Goal: Find specific page/section: Find specific page/section

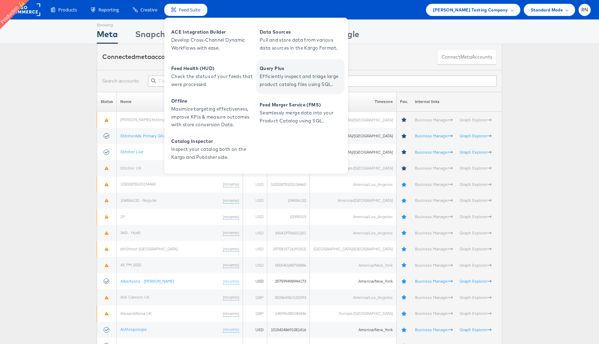
click at [282, 78] on span "Efficiently inspect and triage large product catalog files using SQL." at bounding box center [301, 80] width 83 height 16
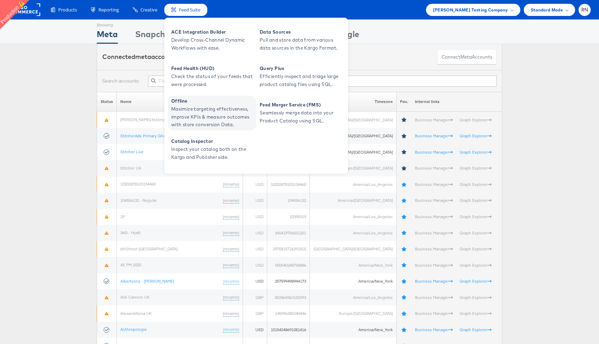
click at [196, 110] on span "Maximize targeting effectiveness, improve KPIs & measure outcomes with store co…" at bounding box center [212, 117] width 83 height 24
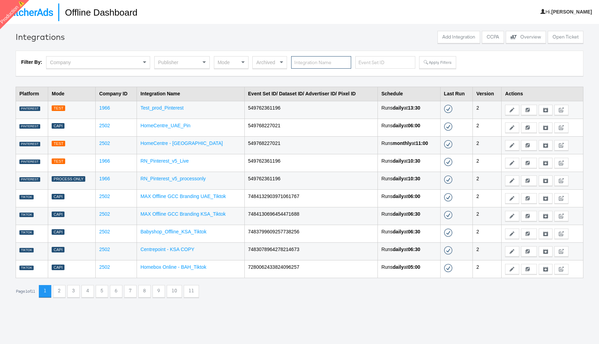
click at [332, 64] on input "text" at bounding box center [321, 62] width 60 height 13
type input "mainline"
click at [437, 66] on button "Apply Filters" at bounding box center [437, 62] width 37 height 12
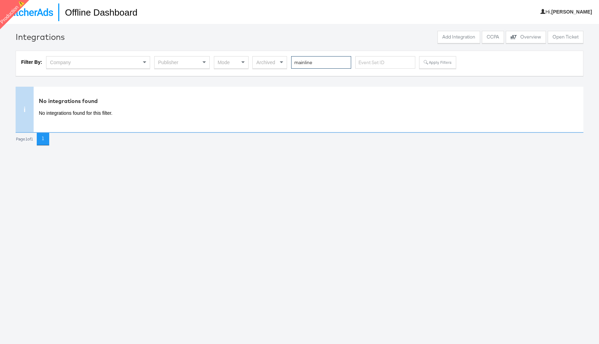
click at [299, 63] on input "mainline" at bounding box center [321, 62] width 60 height 13
click at [439, 63] on button "Apply Filters" at bounding box center [437, 62] width 37 height 12
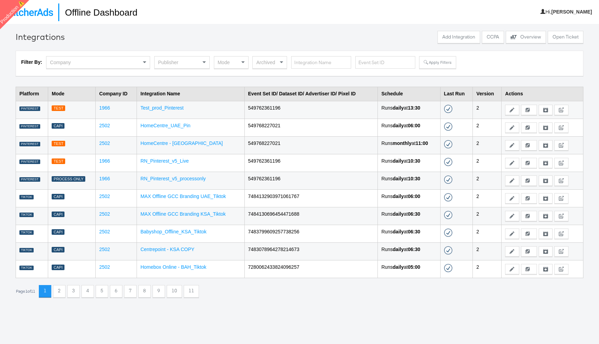
click at [196, 59] on div "Publisher" at bounding box center [182, 62] width 55 height 12
click at [424, 59] on button "Apply Filters" at bounding box center [437, 62] width 37 height 12
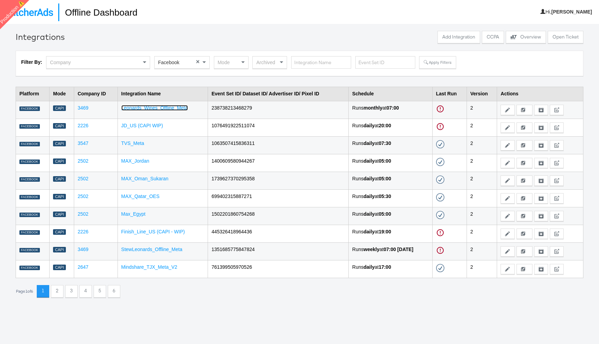
click at [160, 108] on link "Leonards_Wines_Offline_Meta" at bounding box center [154, 108] width 67 height 6
